Goal: Task Accomplishment & Management: Manage account settings

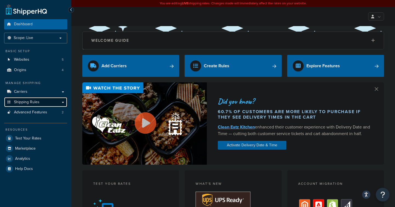
click at [29, 102] on span "Shipping Rules" at bounding box center [27, 102] width 26 height 5
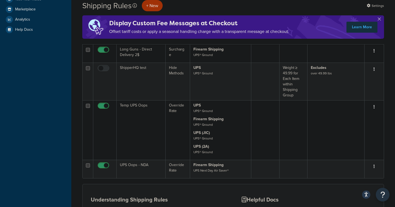
scroll to position [199, 0]
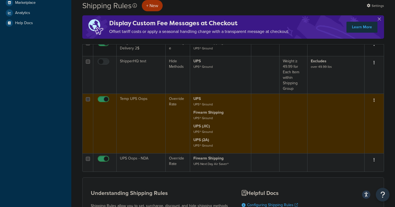
click at [103, 98] on input "checkbox" at bounding box center [104, 100] width 15 height 7
checkbox input "false"
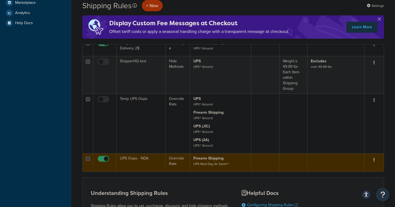
click at [102, 157] on span at bounding box center [104, 159] width 12 height 7
click at [102, 157] on input "checkbox" at bounding box center [104, 160] width 15 height 7
checkbox input "false"
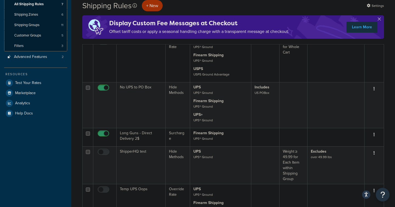
scroll to position [0, 0]
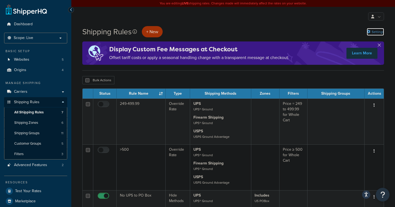
click at [383, 32] on link "Settings" at bounding box center [375, 32] width 17 height 8
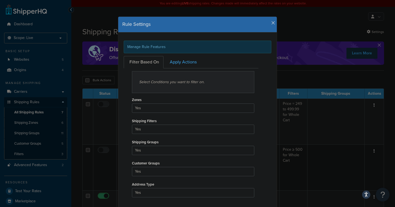
click at [344, 26] on div "Rule Settings Manage Rule Features Filter Based On Apply Actions Select Conditi…" at bounding box center [197, 103] width 395 height 207
click at [392, 44] on div "Rule Settings Manage Rule Features Filter Based On Apply Actions Select Conditi…" at bounding box center [197, 103] width 395 height 207
click at [272, 20] on div "Rule Settings" at bounding box center [197, 25] width 159 height 16
click at [275, 23] on icon "button" at bounding box center [274, 23] width 4 height 5
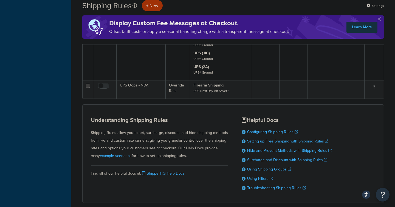
scroll to position [301, 0]
